Goal: Information Seeking & Learning: Learn about a topic

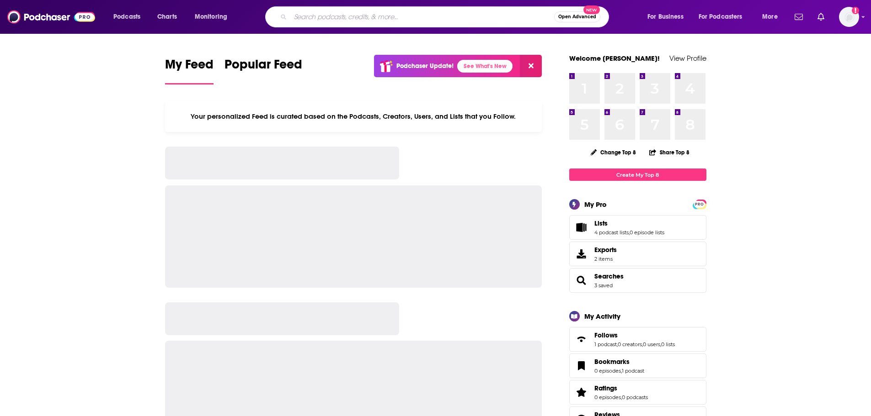
click at [344, 18] on input "Search podcasts, credits, & more..." at bounding box center [422, 17] width 264 height 15
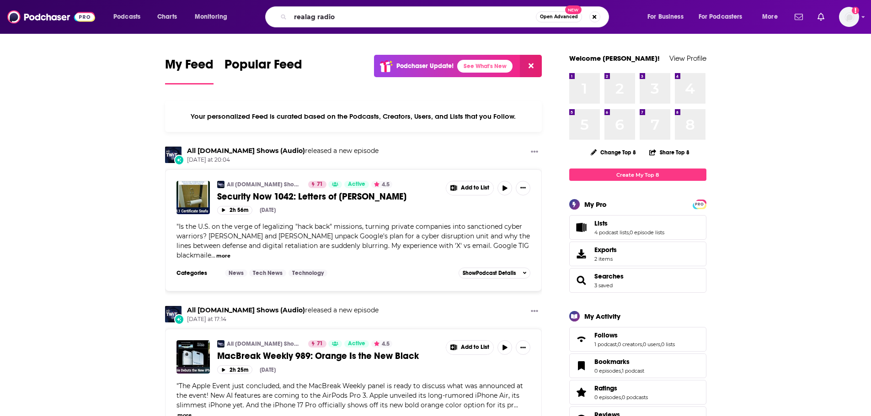
type input "realag radio"
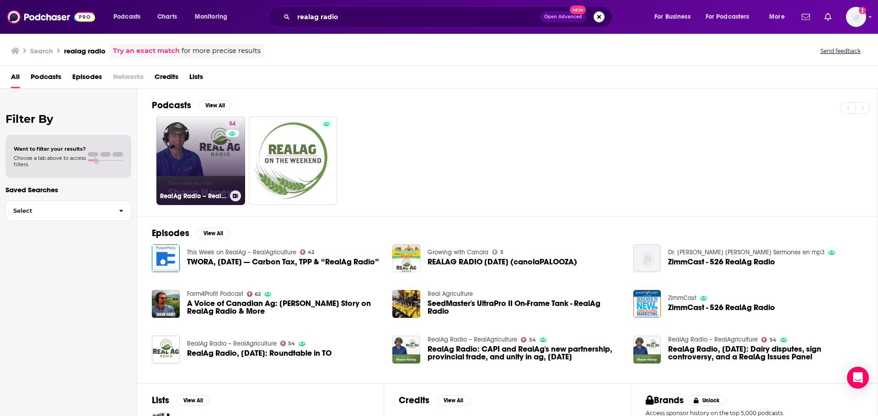
click at [212, 151] on link "54 RealAg Radio – RealAgriculture" at bounding box center [200, 161] width 89 height 89
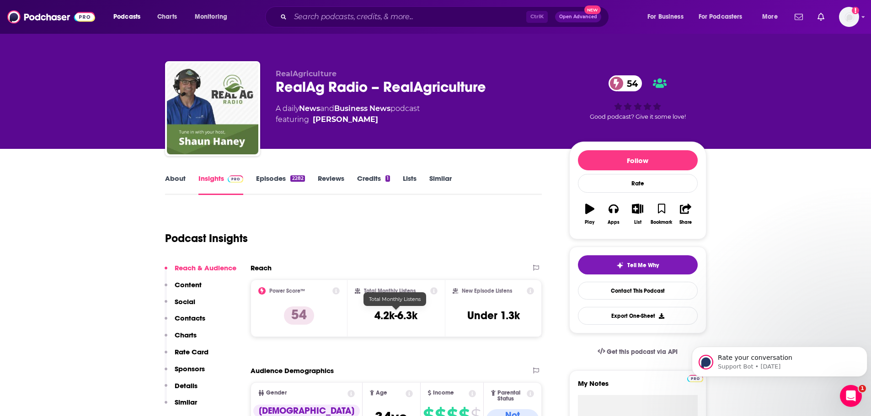
click at [412, 232] on div "Podcast Insights" at bounding box center [350, 233] width 370 height 47
click at [178, 180] on link "About" at bounding box center [175, 184] width 21 height 21
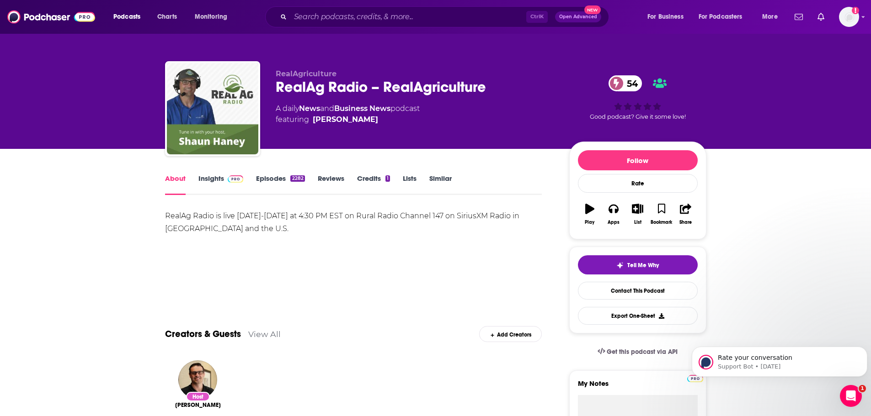
click at [209, 177] on link "Insights" at bounding box center [220, 184] width 45 height 21
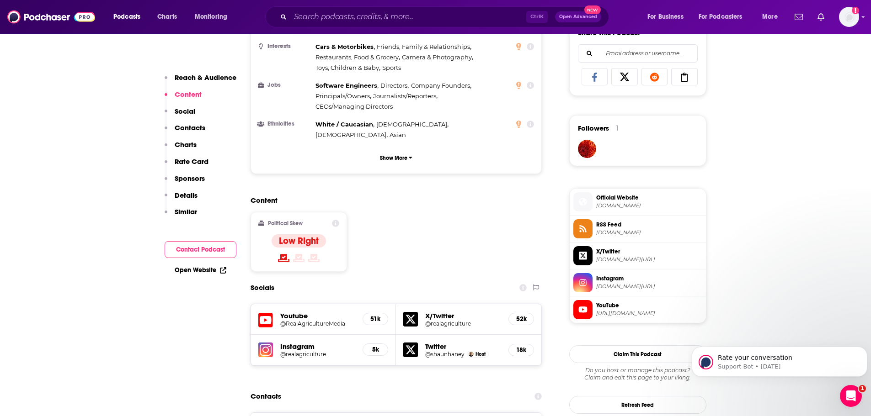
scroll to position [640, 0]
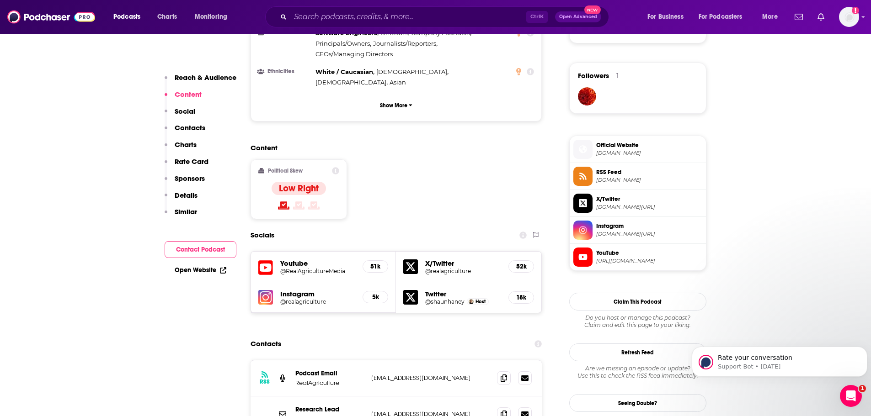
click at [287, 268] on h5 "@RealAgricultureMedia" at bounding box center [317, 271] width 75 height 7
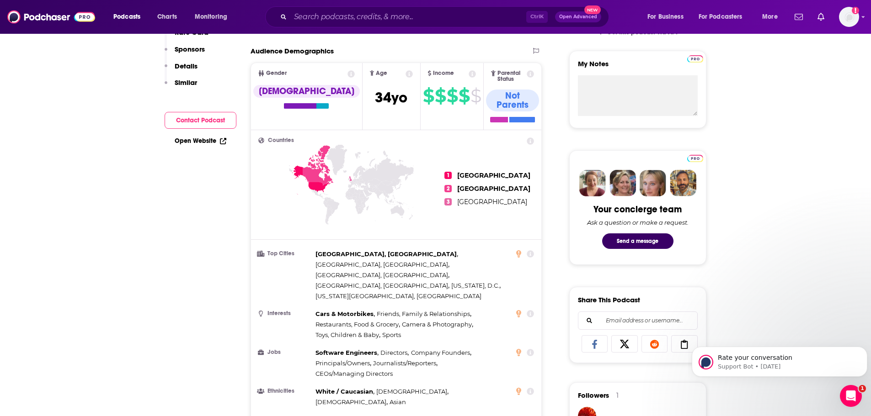
scroll to position [0, 0]
